Goal: Transaction & Acquisition: Download file/media

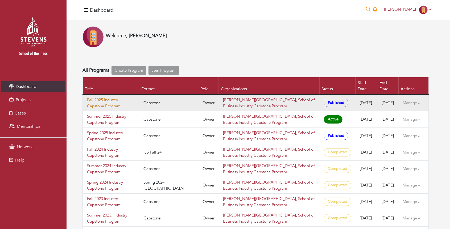
click at [113, 97] on link "Fall 2025 Industry Capstone Program" at bounding box center [111, 103] width 48 height 12
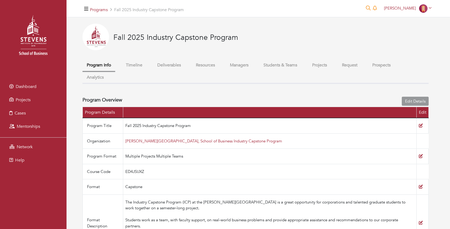
click at [290, 68] on button "Students & Teams" at bounding box center [280, 65] width 42 height 11
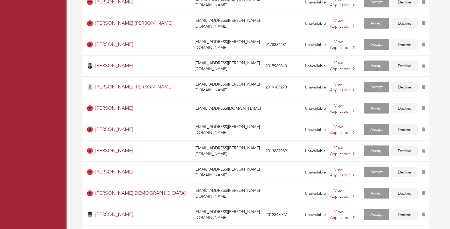
scroll to position [707, 0]
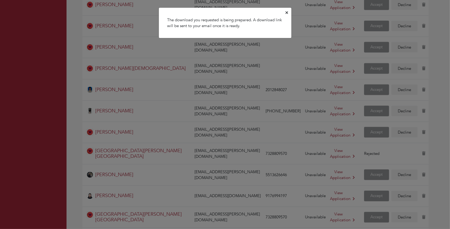
click at [96, 211] on div "The download you requested is being prepared. A download link will be sent to y…" at bounding box center [225, 114] width 450 height 229
click at [286, 14] on icon "Close" at bounding box center [286, 13] width 2 height 4
